Goal: Information Seeking & Learning: Learn about a topic

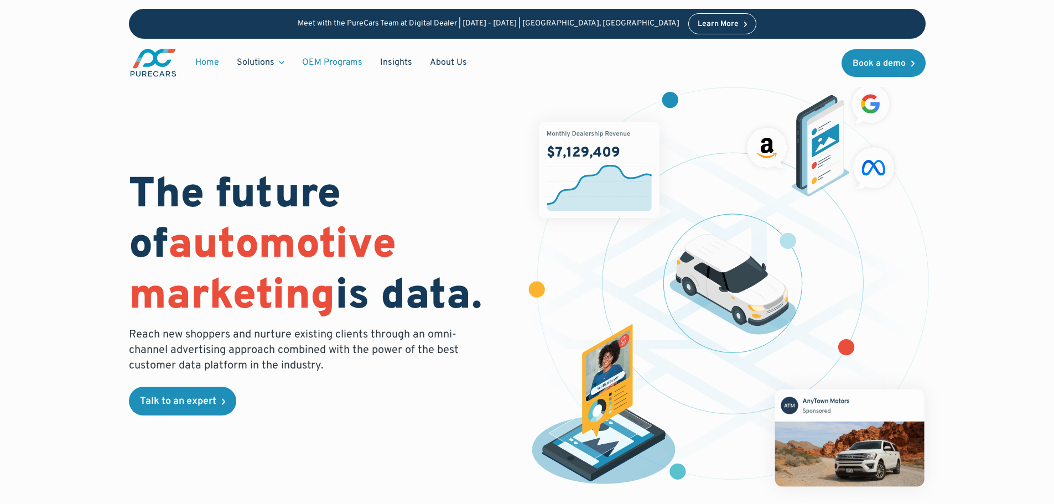
click at [334, 64] on link "OEM Programs" at bounding box center [332, 62] width 78 height 21
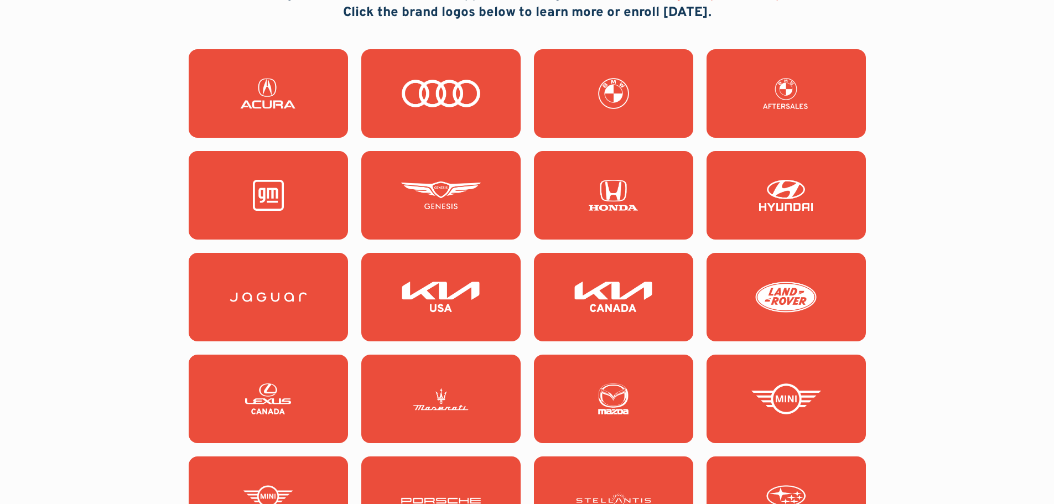
scroll to position [1051, 0]
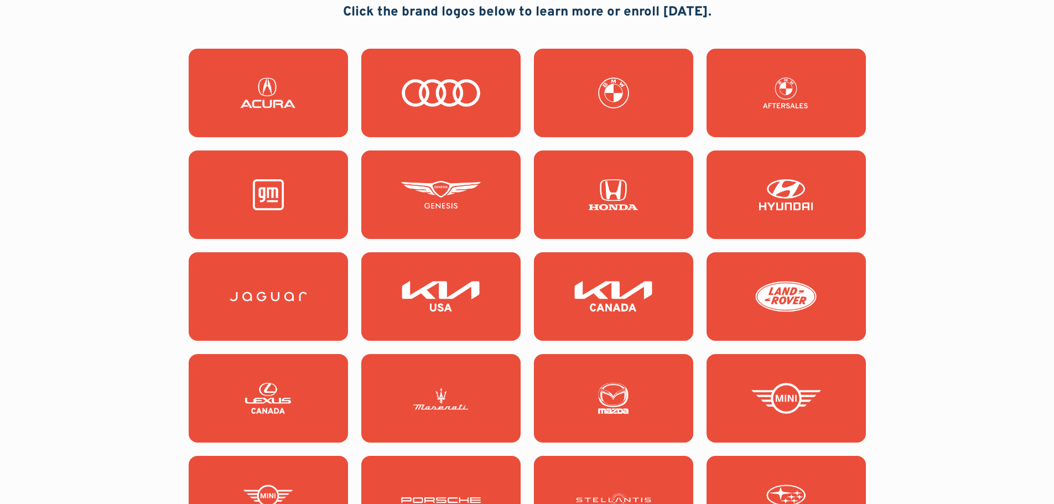
click at [248, 190] on img at bounding box center [268, 194] width 80 height 31
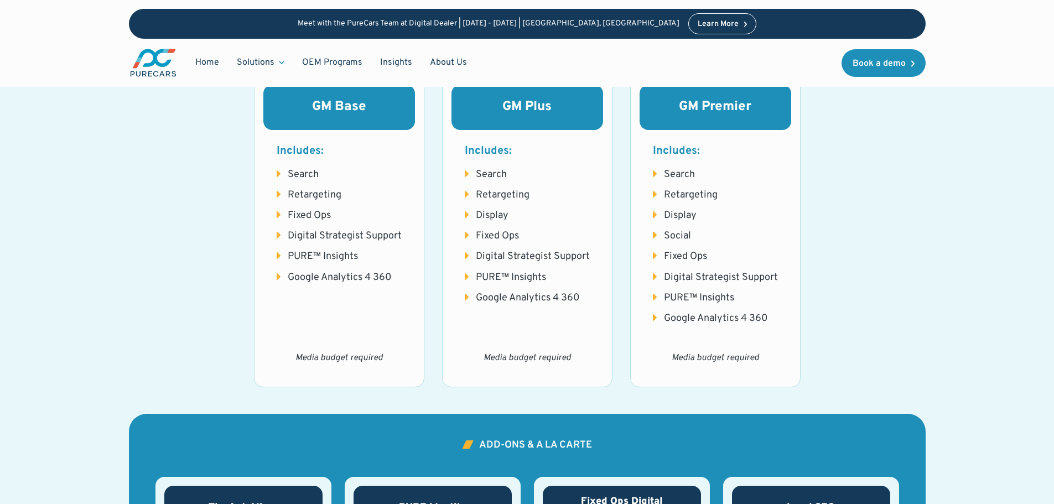
scroll to position [1383, 0]
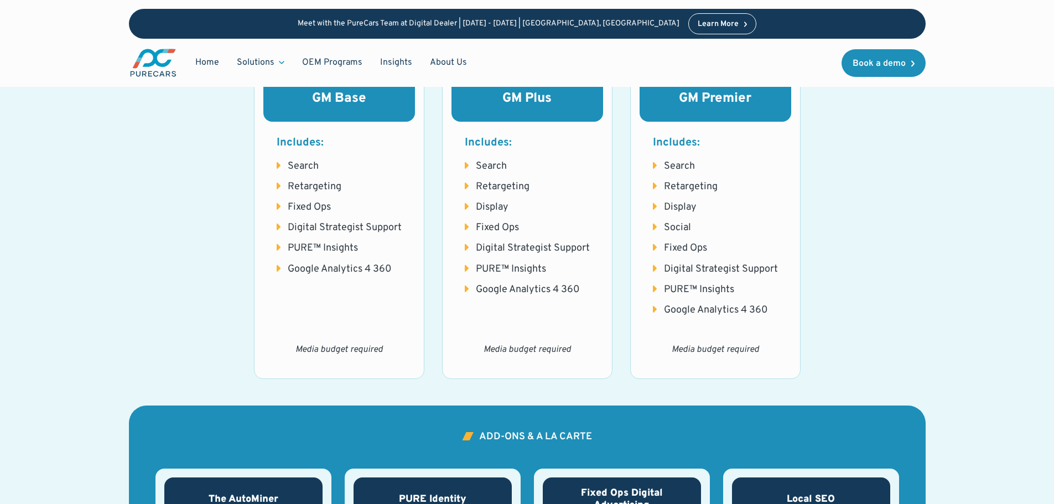
click at [367, 349] on em "Media budget required" at bounding box center [338, 349] width 87 height 11
click at [489, 317] on div "GM Plus Includes: Search Retargeting Display Fixed Ops Digital Strategist Suppo…" at bounding box center [527, 222] width 170 height 311
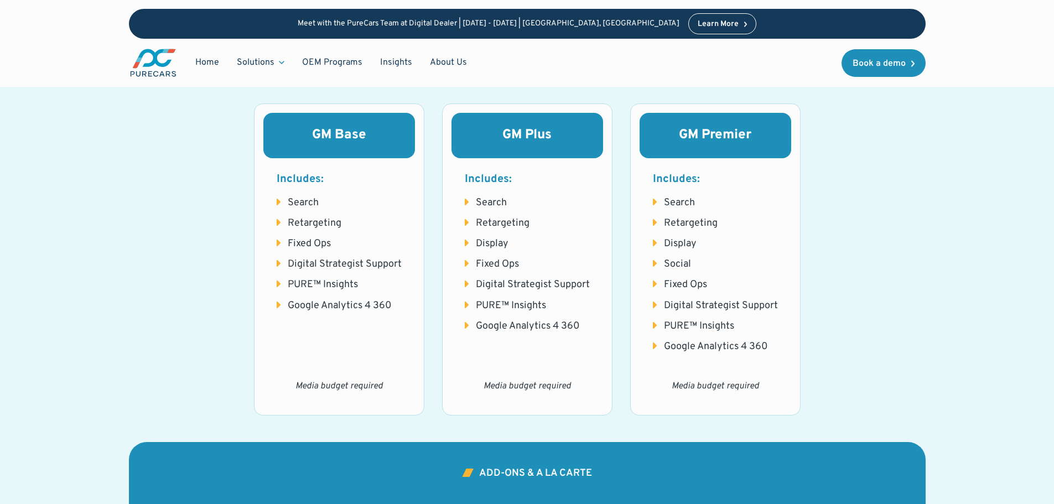
scroll to position [1327, 0]
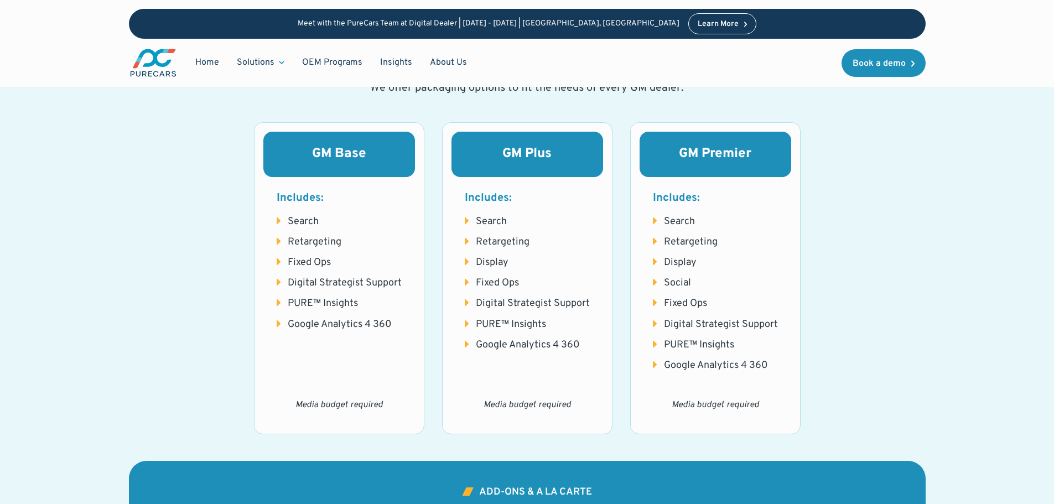
click at [520, 159] on h3 "GM Plus" at bounding box center [527, 154] width 125 height 19
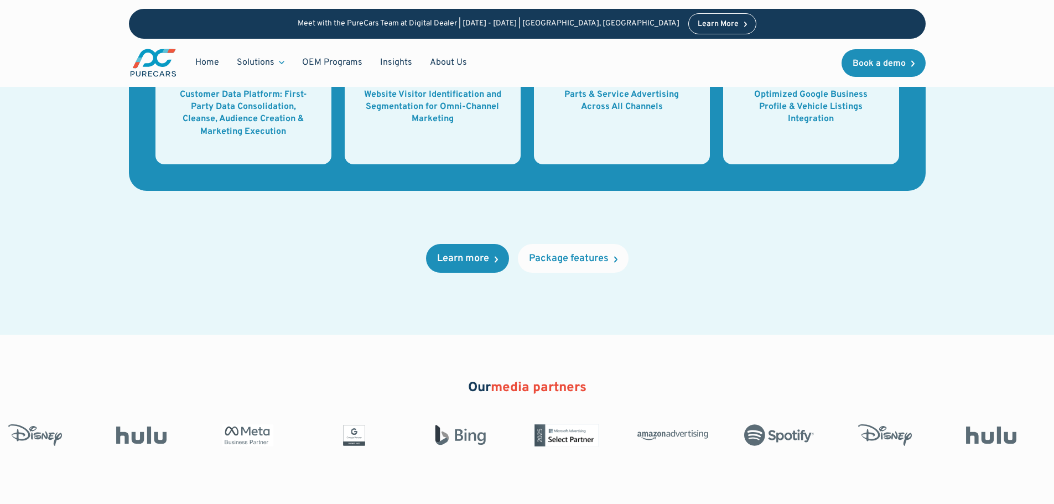
scroll to position [1825, 0]
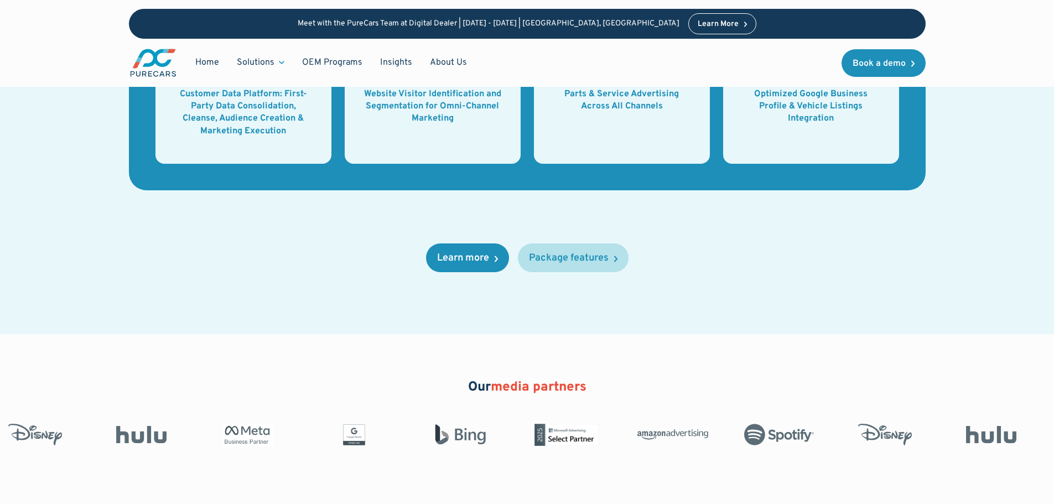
click at [578, 257] on div "Package features" at bounding box center [569, 258] width 80 height 10
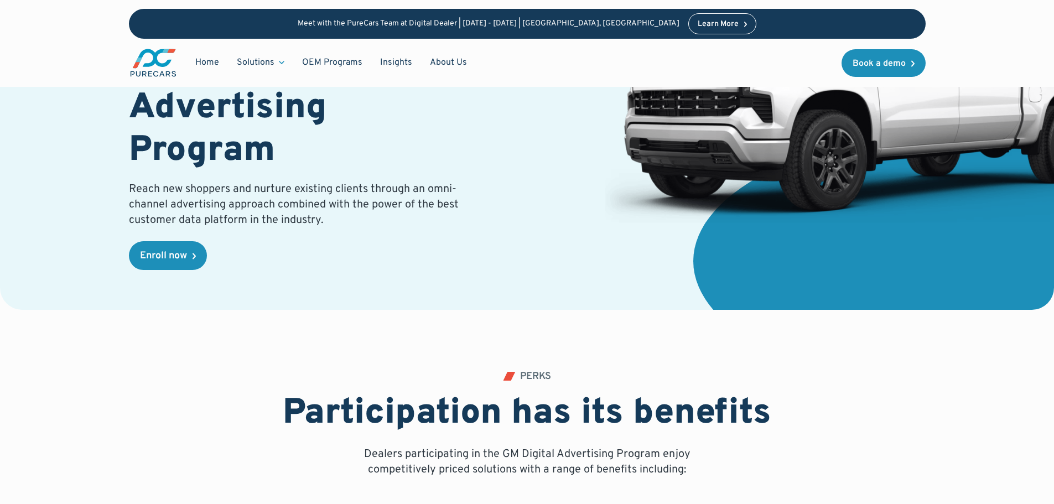
scroll to position [0, 0]
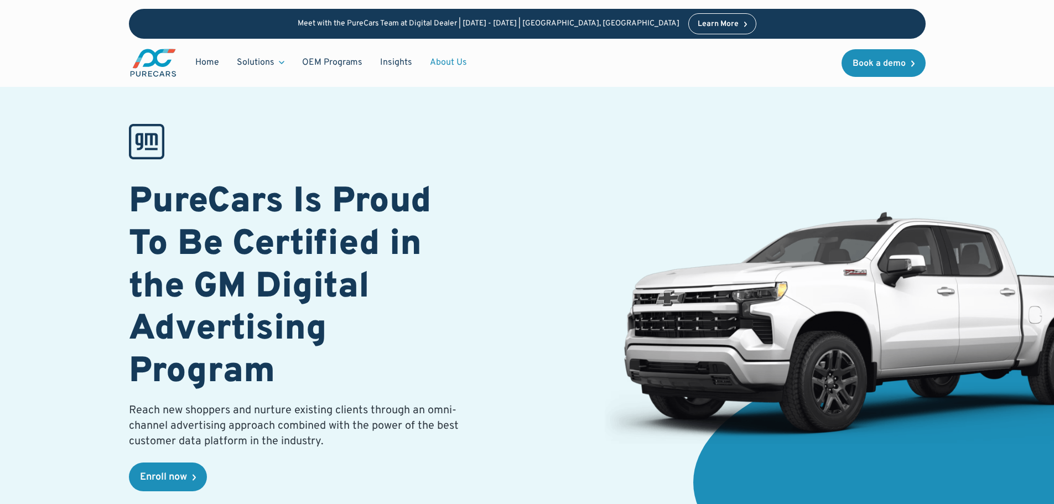
click at [443, 61] on link "About Us" at bounding box center [448, 62] width 55 height 21
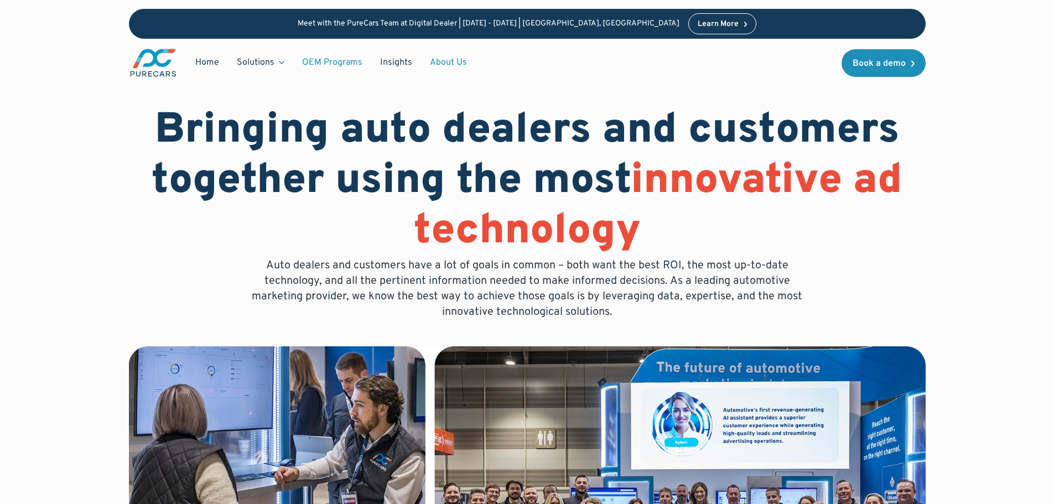
click at [343, 62] on link "OEM Programs" at bounding box center [332, 62] width 78 height 21
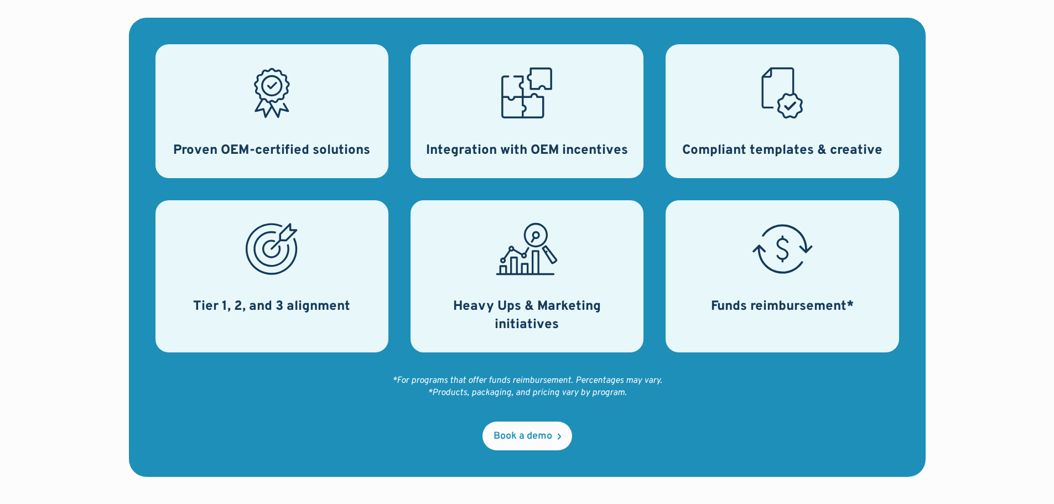
scroll to position [498, 0]
